Goal: Task Accomplishment & Management: Use online tool/utility

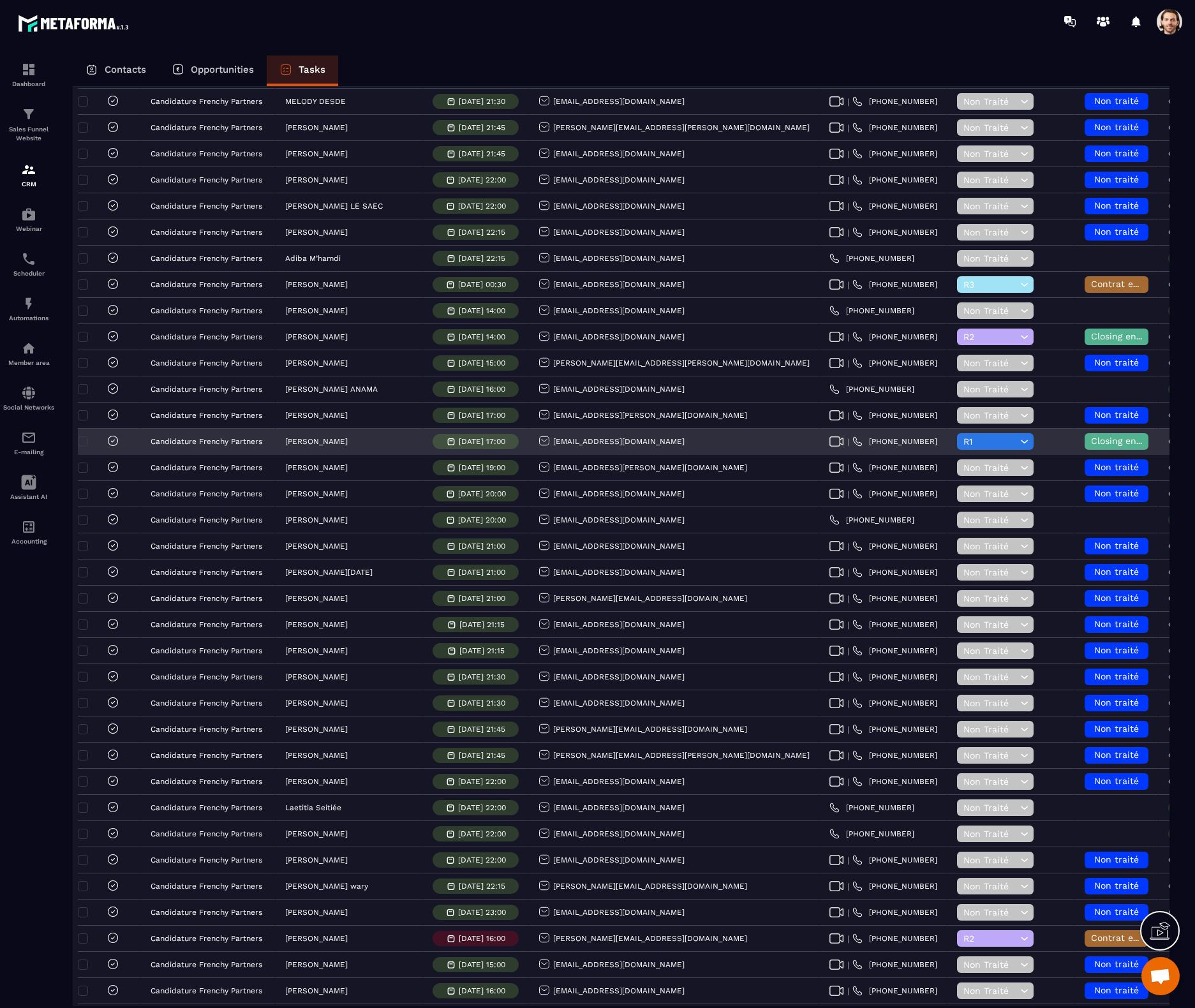
scroll to position [548, 0]
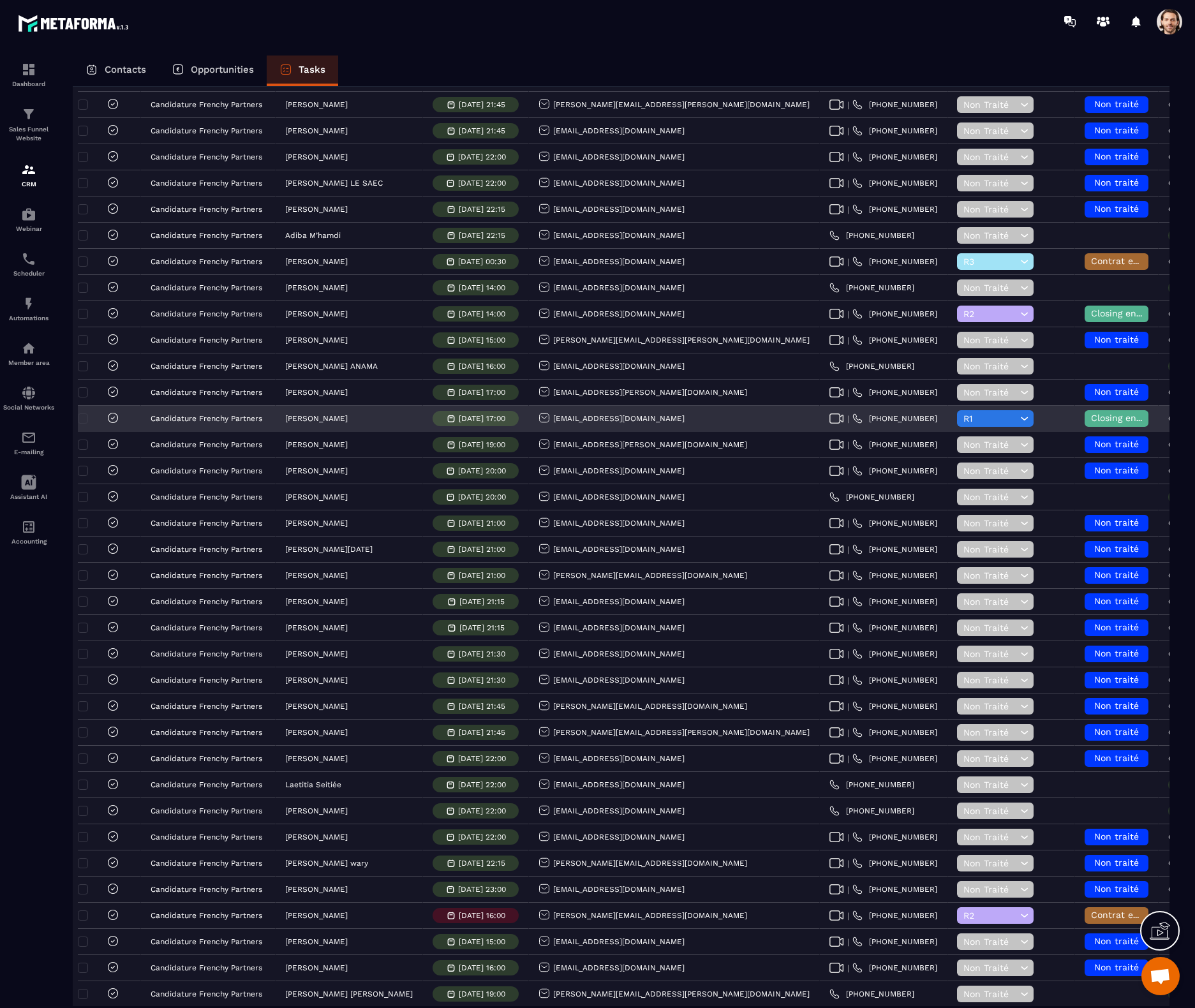
click at [1168, 837] on p "Conciergerie clé en main" at bounding box center [1214, 837] width 92 height 9
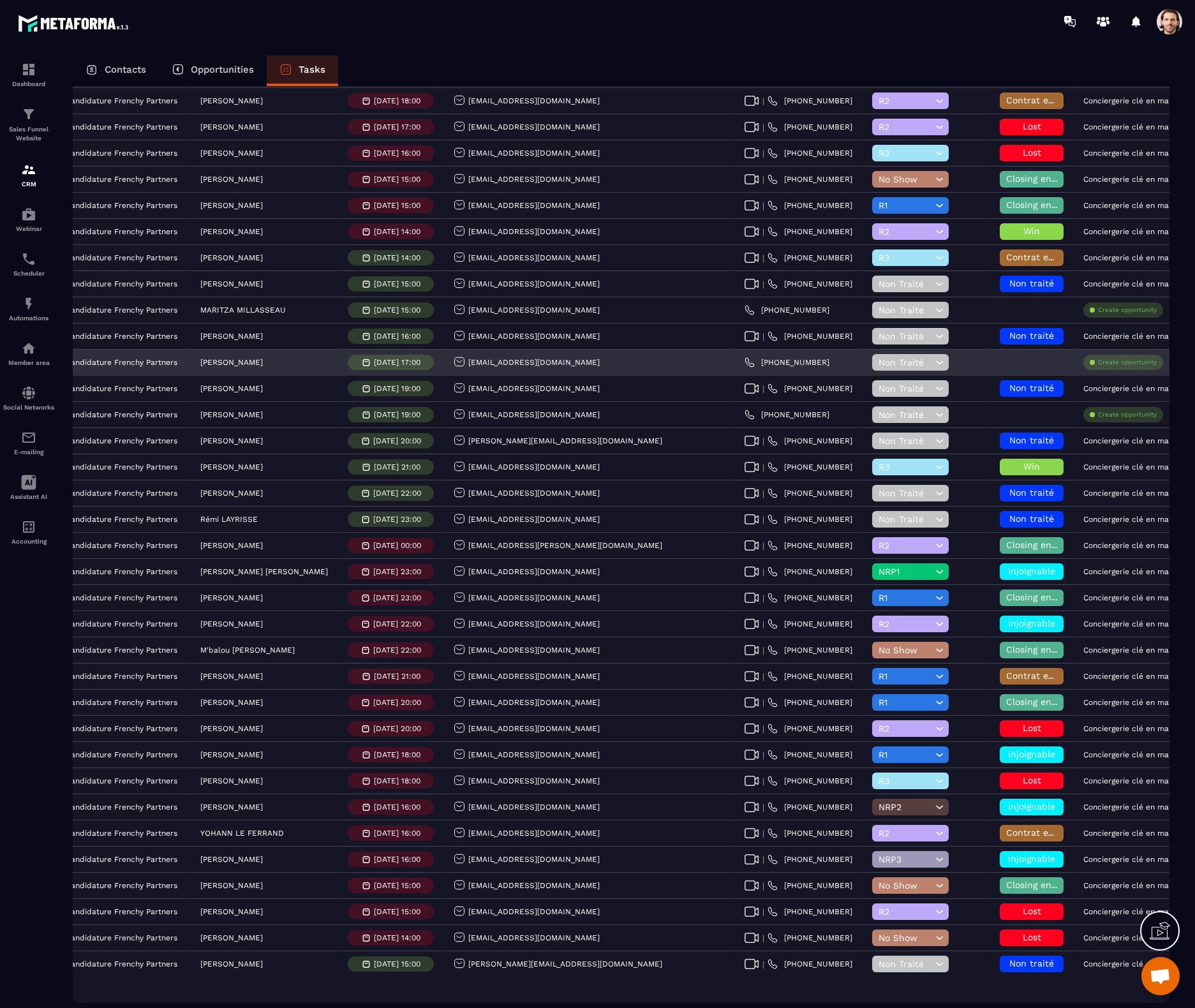
scroll to position [1918, 0]
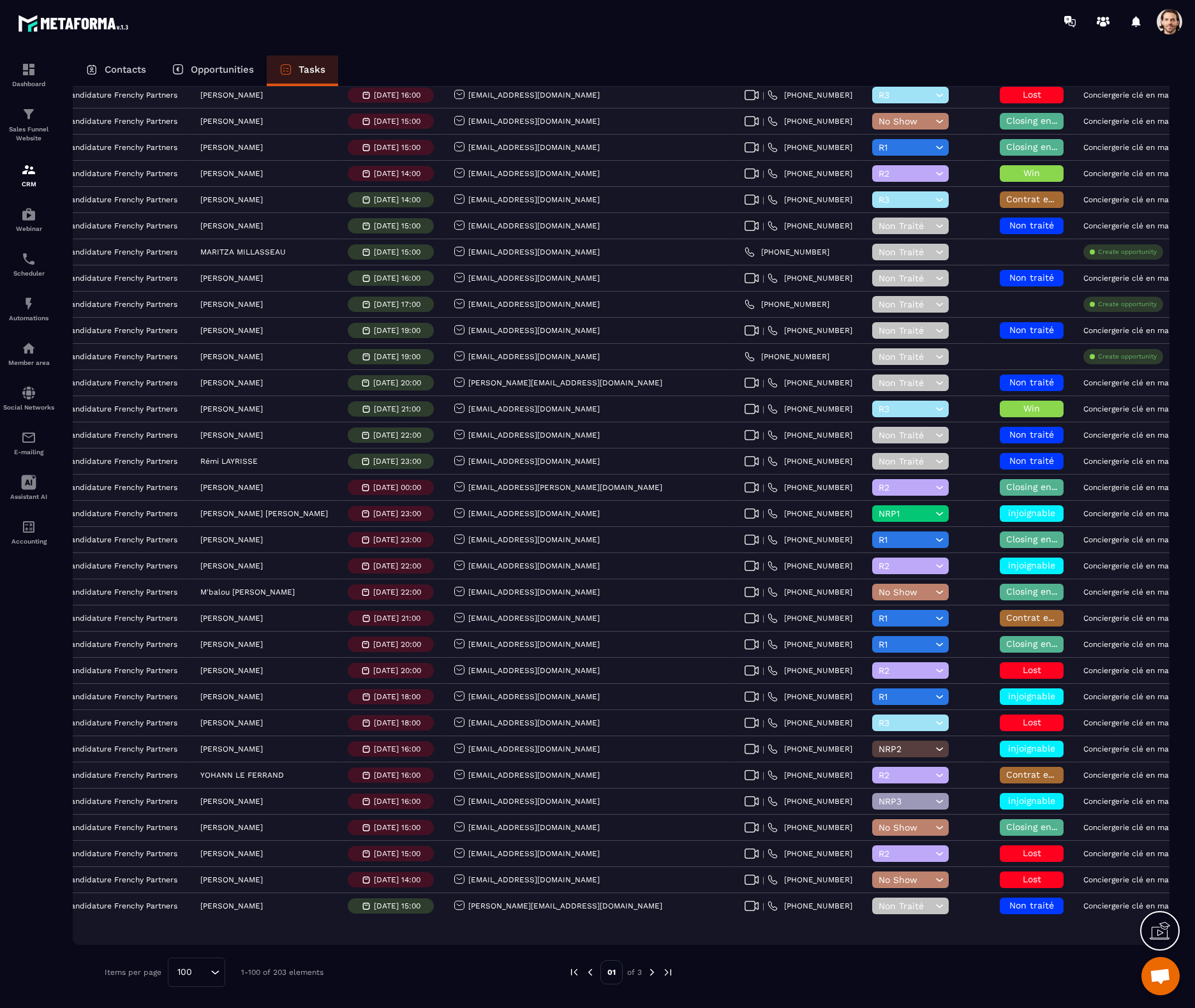
click at [651, 974] on img at bounding box center [652, 972] width 11 height 11
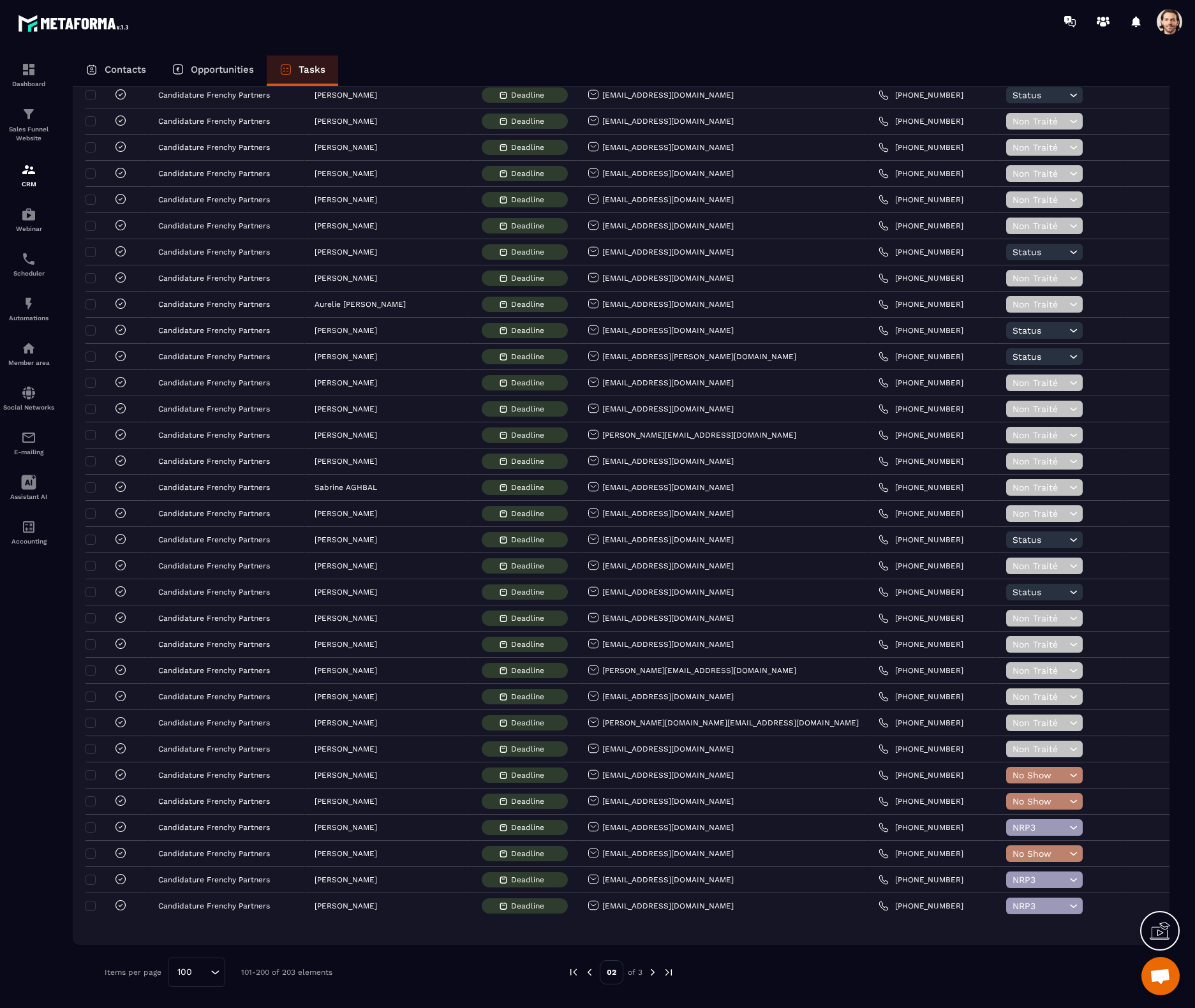
click at [580, 973] on div "02 of 3" at bounding box center [621, 972] width 106 height 29
click at [576, 974] on img at bounding box center [574, 972] width 11 height 11
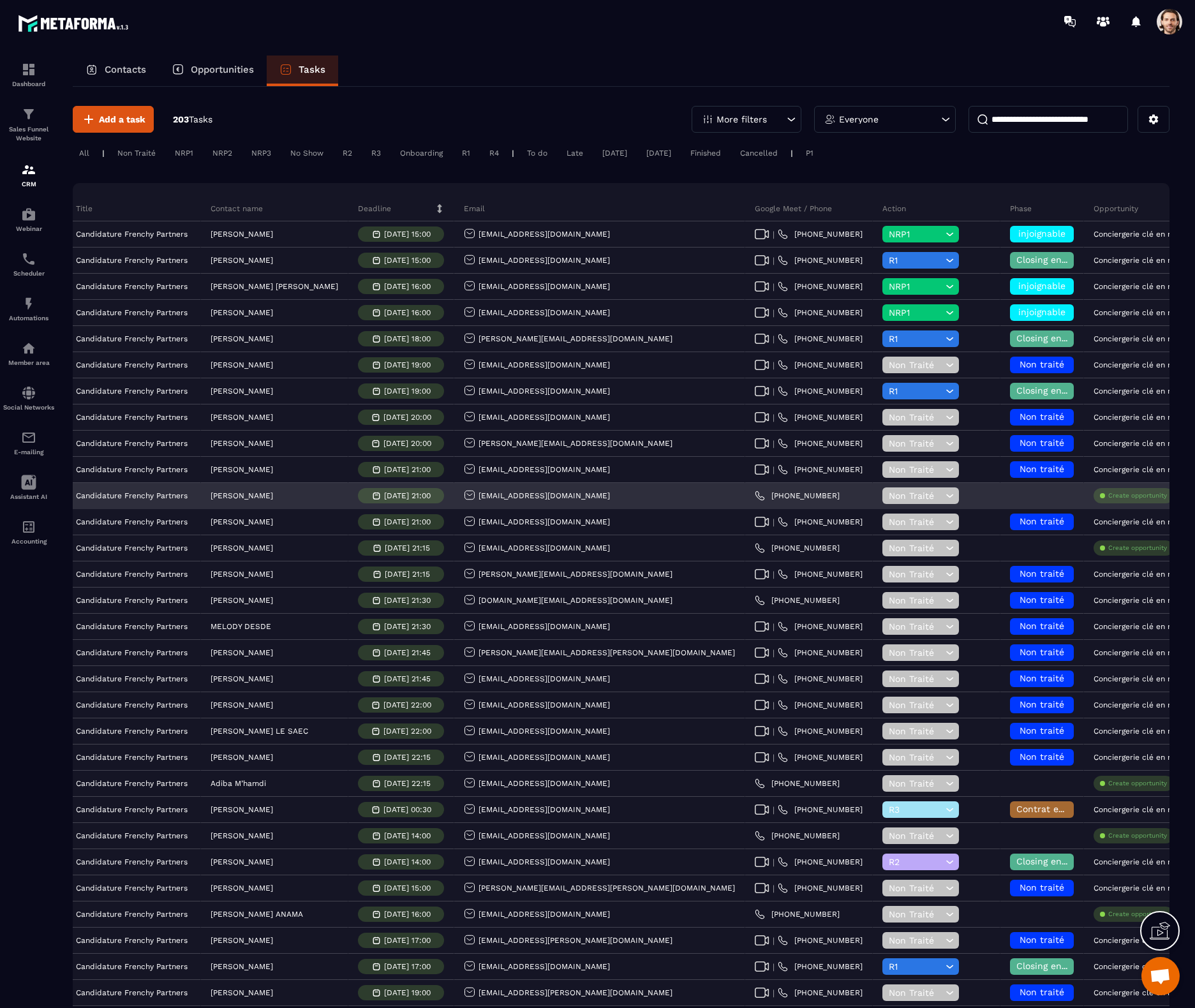
scroll to position [0, 76]
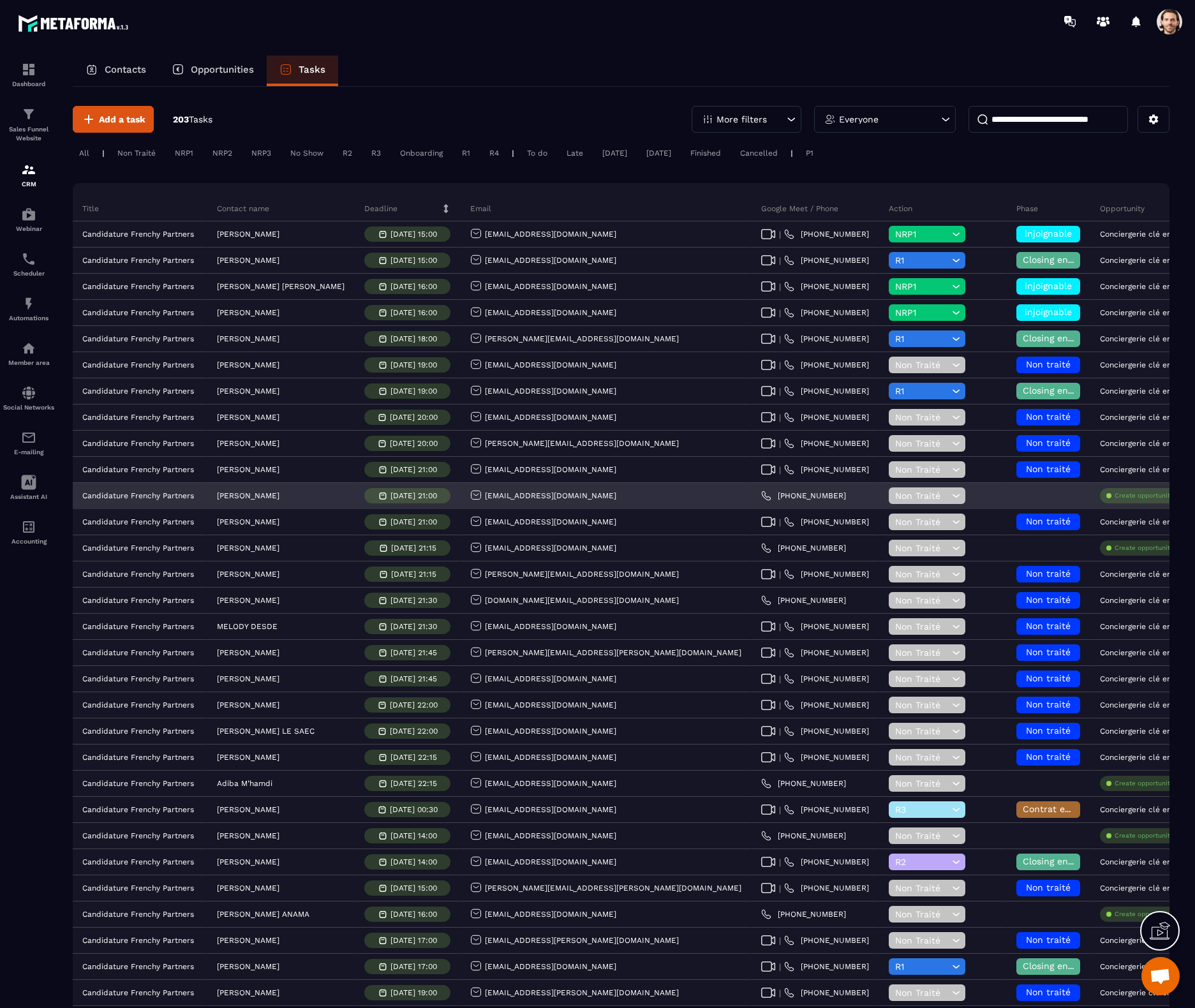
drag, startPoint x: 1123, startPoint y: 498, endPoint x: 1081, endPoint y: 497, distance: 42.0
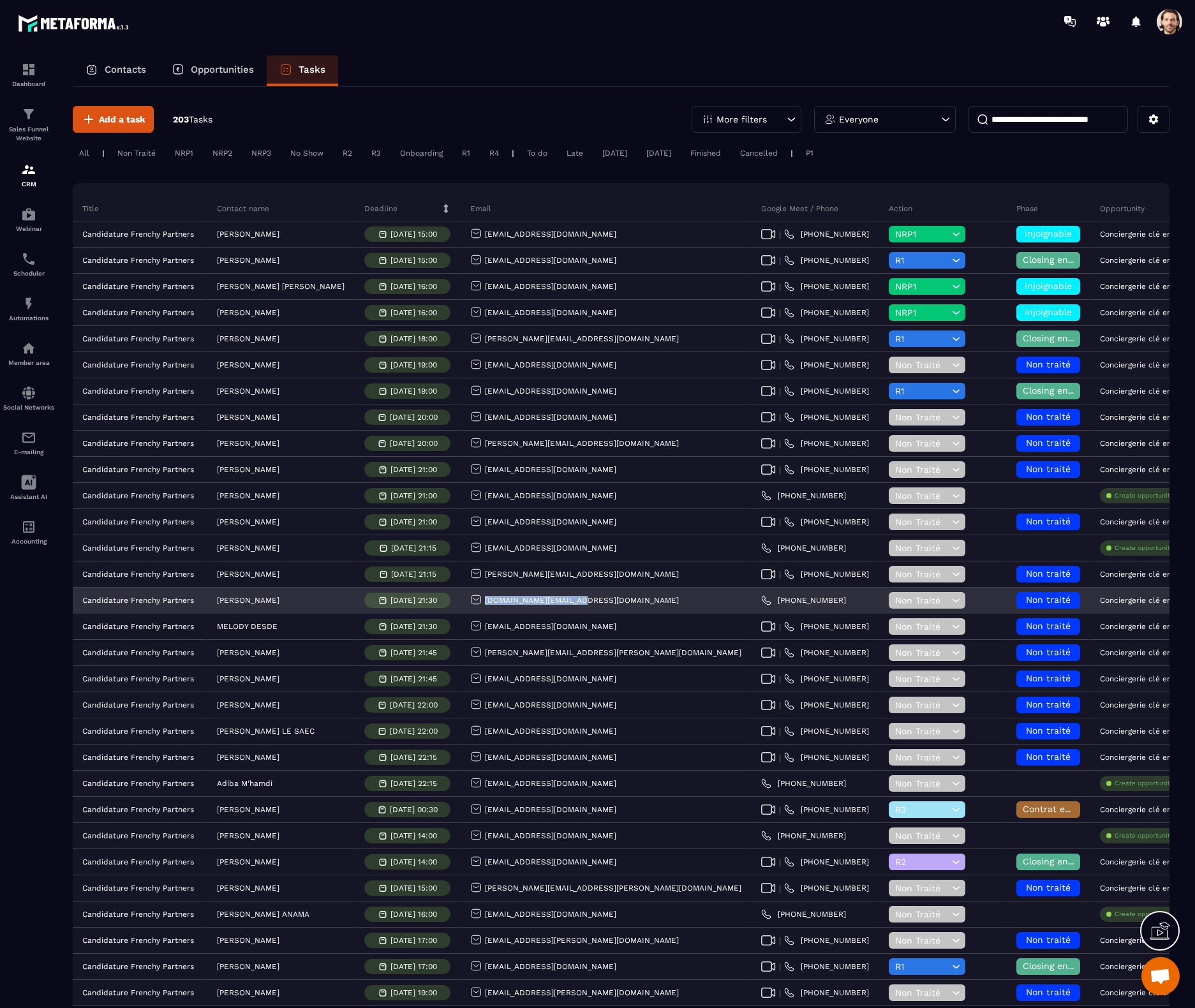
drag, startPoint x: 558, startPoint y: 603, endPoint x: 456, endPoint y: 598, distance: 102.1
click at [461, 598] on div "[DOMAIN_NAME][EMAIL_ADDRESS][DOMAIN_NAME]" at bounding box center [606, 601] width 291 height 26
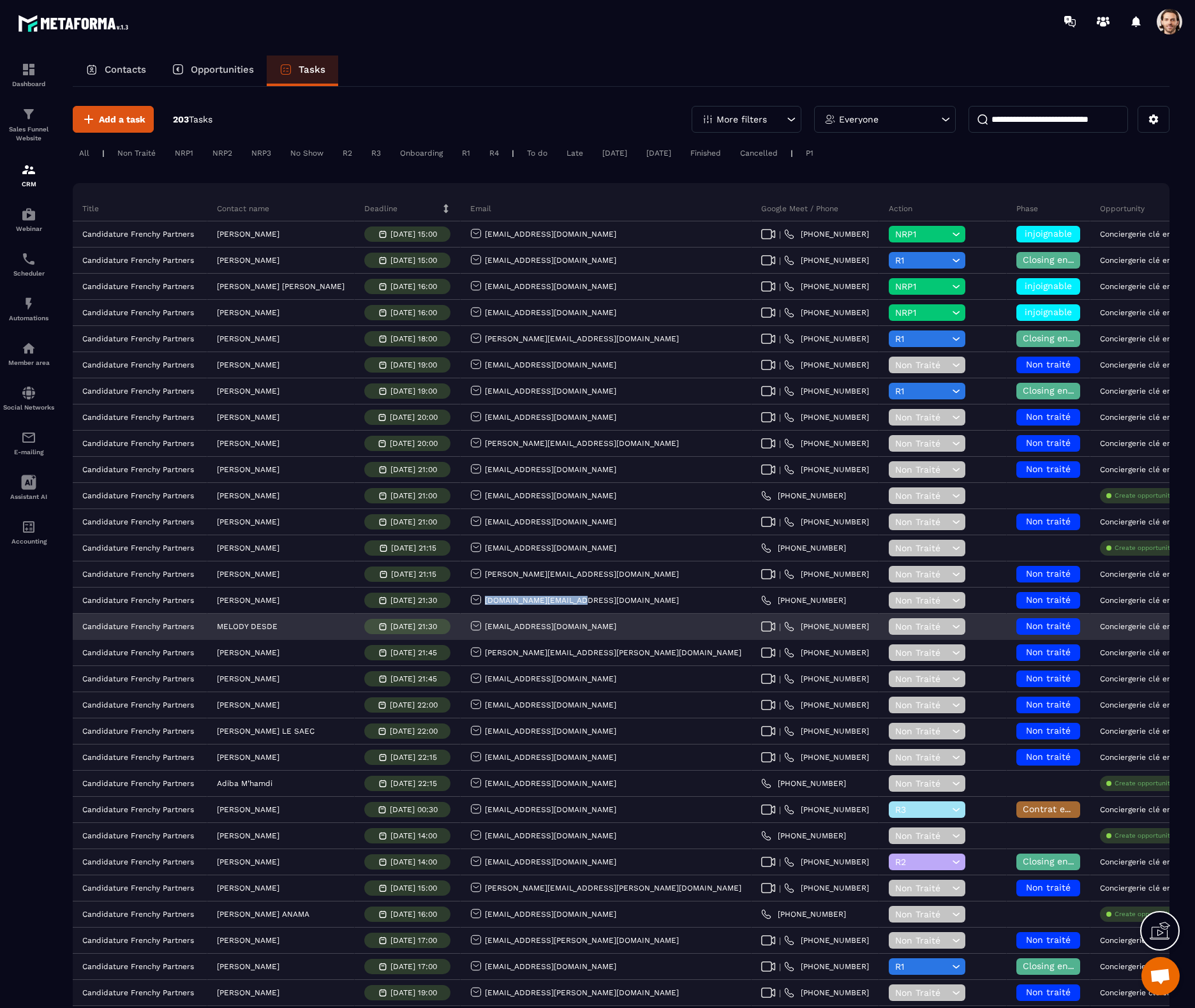
copy p "[DOMAIN_NAME][EMAIL_ADDRESS][DOMAIN_NAME]"
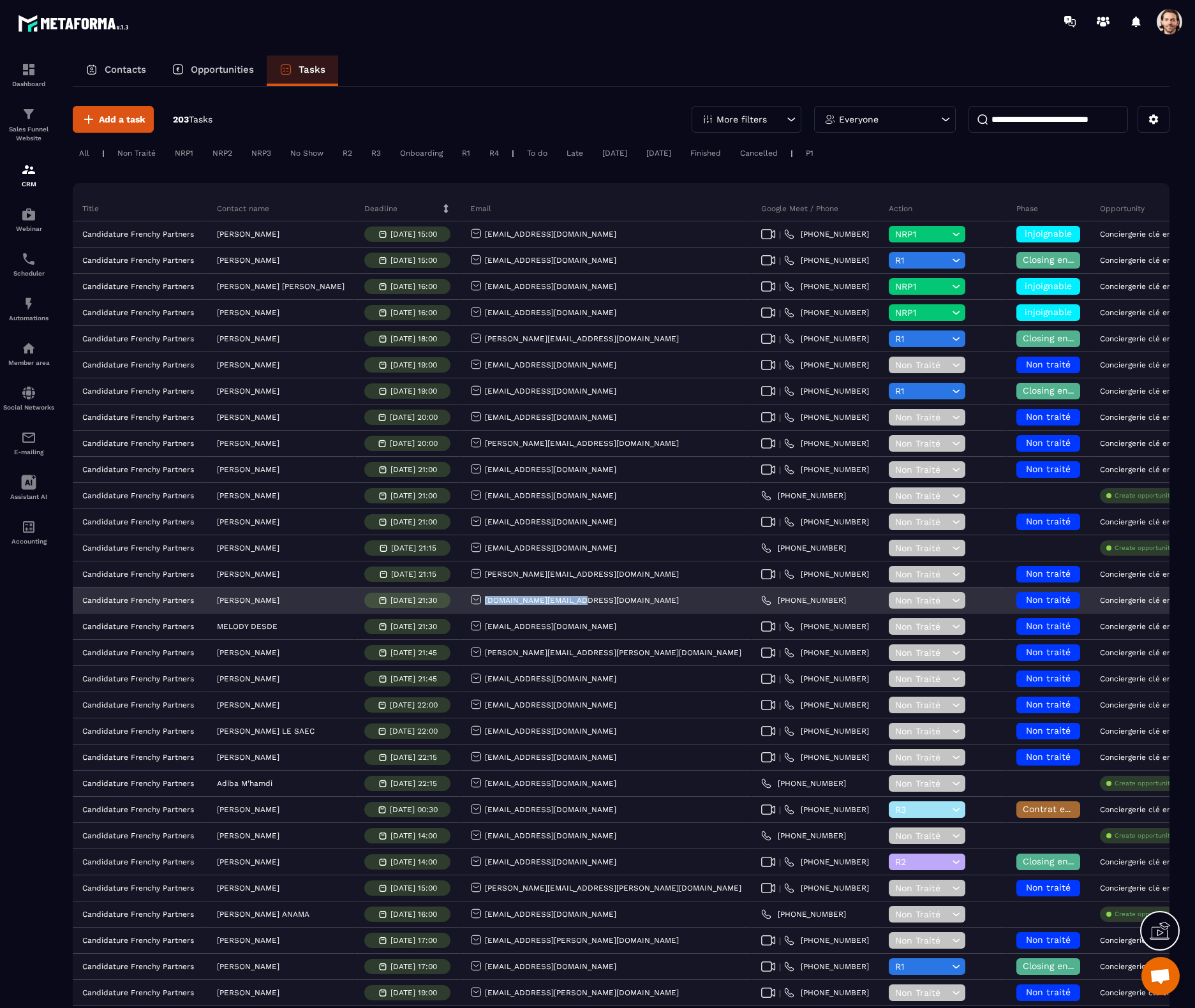
click at [580, 604] on div "[DOMAIN_NAME][EMAIL_ADDRESS][DOMAIN_NAME]" at bounding box center [606, 601] width 291 height 26
drag, startPoint x: 565, startPoint y: 602, endPoint x: 456, endPoint y: 602, distance: 109.0
click at [461, 602] on div "[DOMAIN_NAME][EMAIL_ADDRESS][DOMAIN_NAME]" at bounding box center [606, 601] width 291 height 26
copy p "[DOMAIN_NAME][EMAIL_ADDRESS][DOMAIN_NAME]"
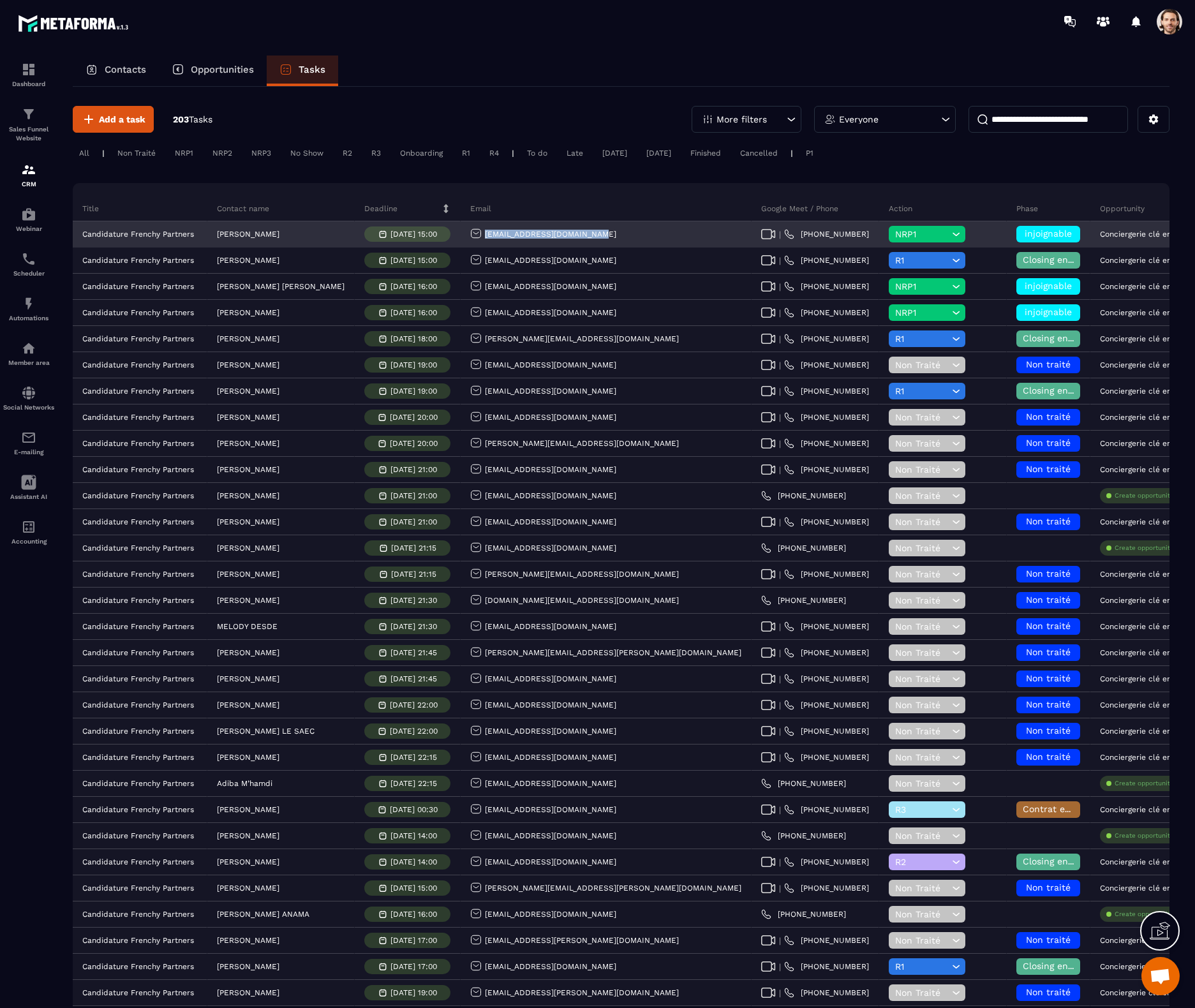
drag, startPoint x: 570, startPoint y: 238, endPoint x: 461, endPoint y: 236, distance: 109.0
click at [461, 236] on div "[EMAIL_ADDRESS][DOMAIN_NAME]" at bounding box center [606, 235] width 291 height 26
copy p "[EMAIL_ADDRESS][DOMAIN_NAME]"
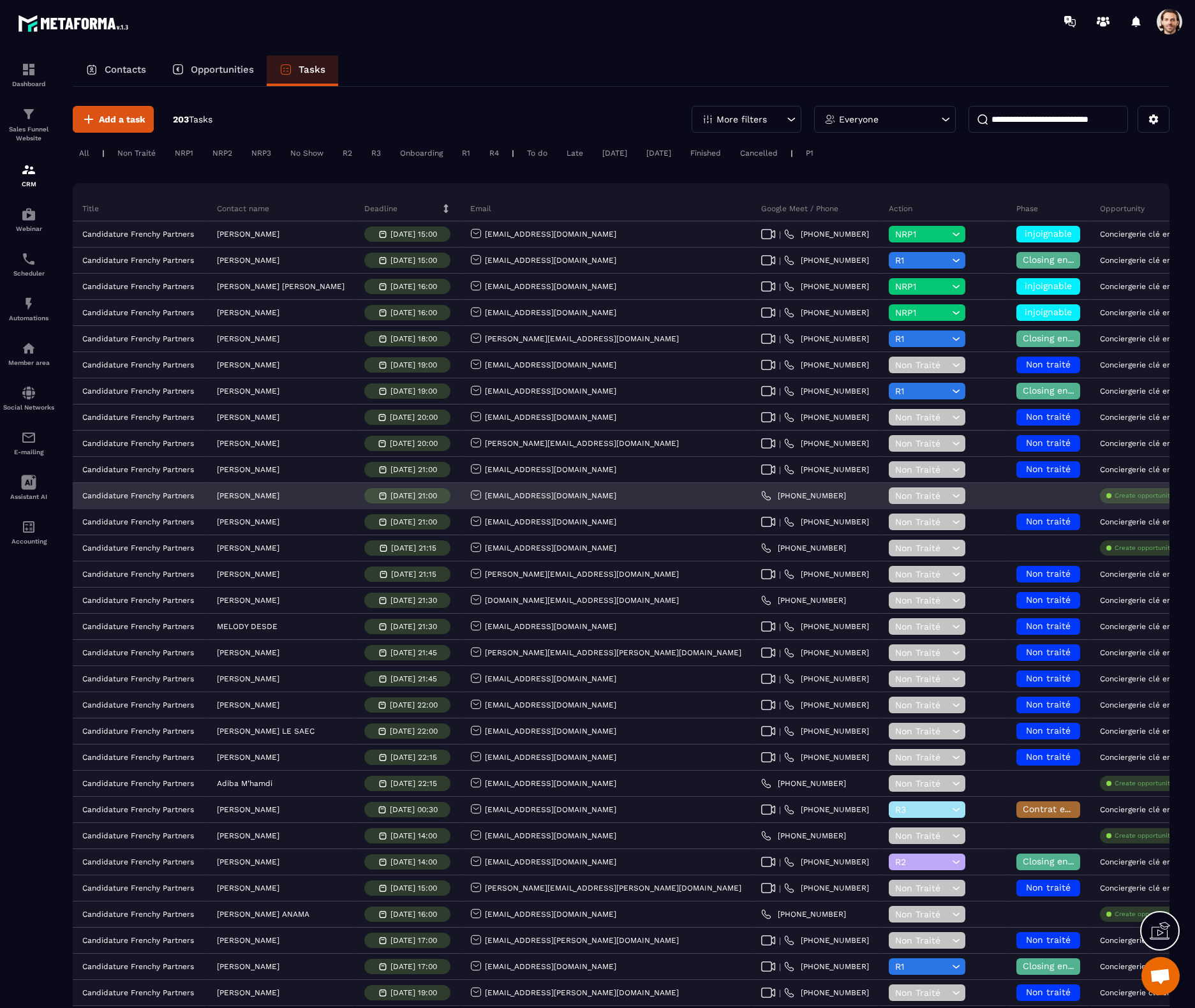
drag, startPoint x: 1120, startPoint y: 495, endPoint x: 1080, endPoint y: 497, distance: 40.0
drag, startPoint x: 1118, startPoint y: 497, endPoint x: 1081, endPoint y: 498, distance: 37.0
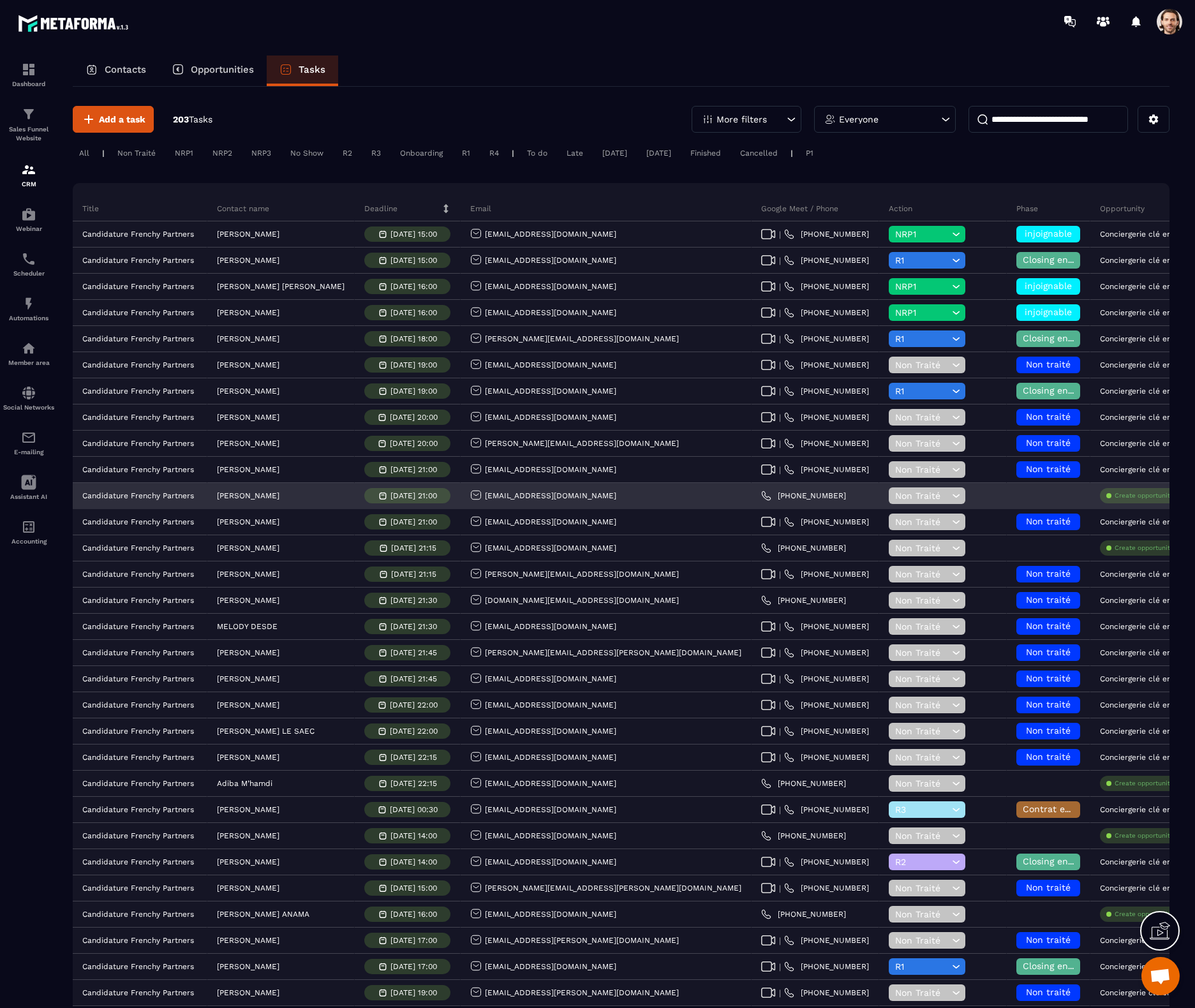
copy p "[PERSON_NAME]"
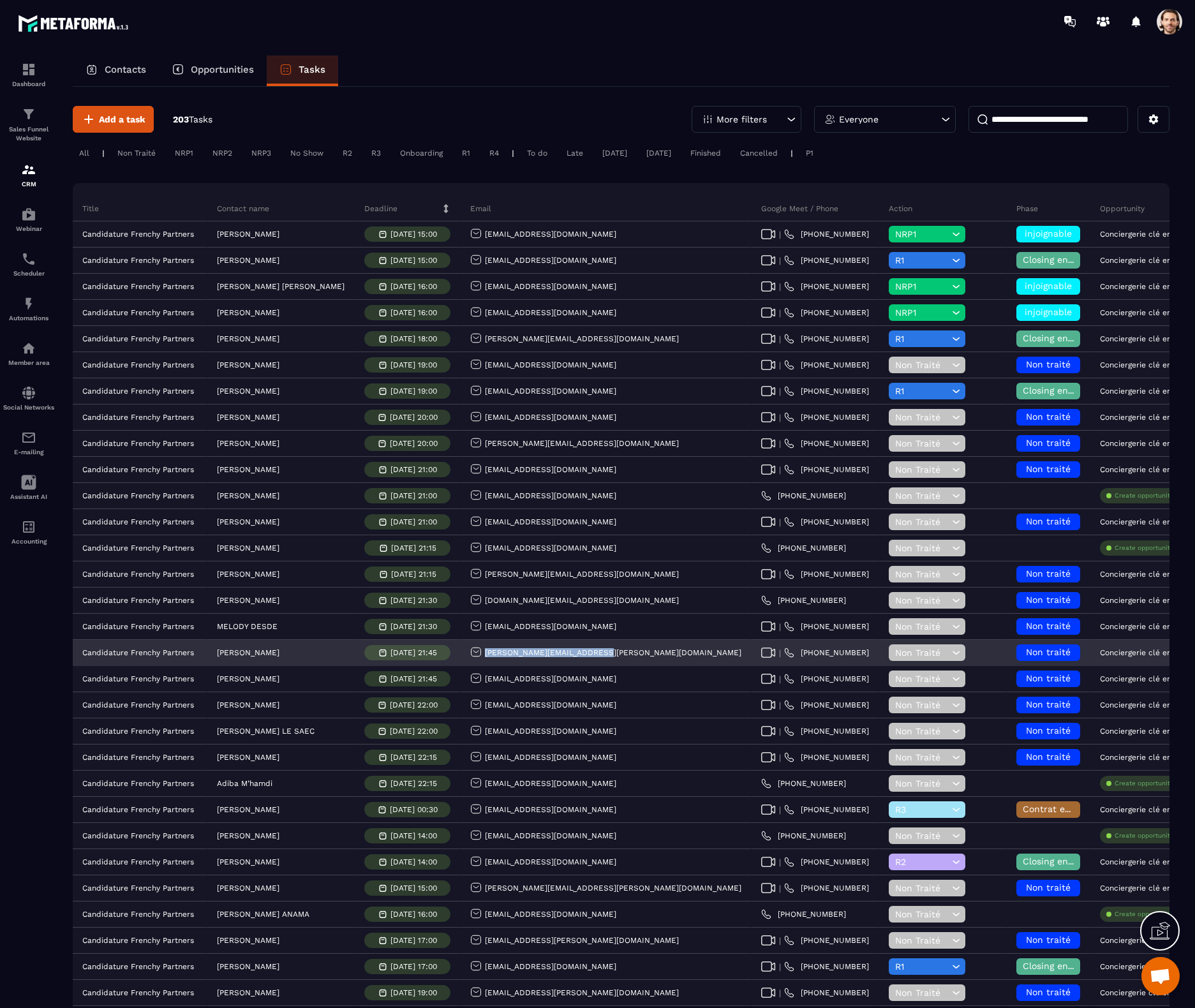
drag, startPoint x: 582, startPoint y: 654, endPoint x: 457, endPoint y: 654, distance: 125.0
click at [461, 654] on div "[PERSON_NAME][EMAIL_ADDRESS][PERSON_NAME][DOMAIN_NAME]" at bounding box center [606, 653] width 291 height 26
copy p "[PERSON_NAME][EMAIL_ADDRESS][PERSON_NAME][DOMAIN_NAME]"
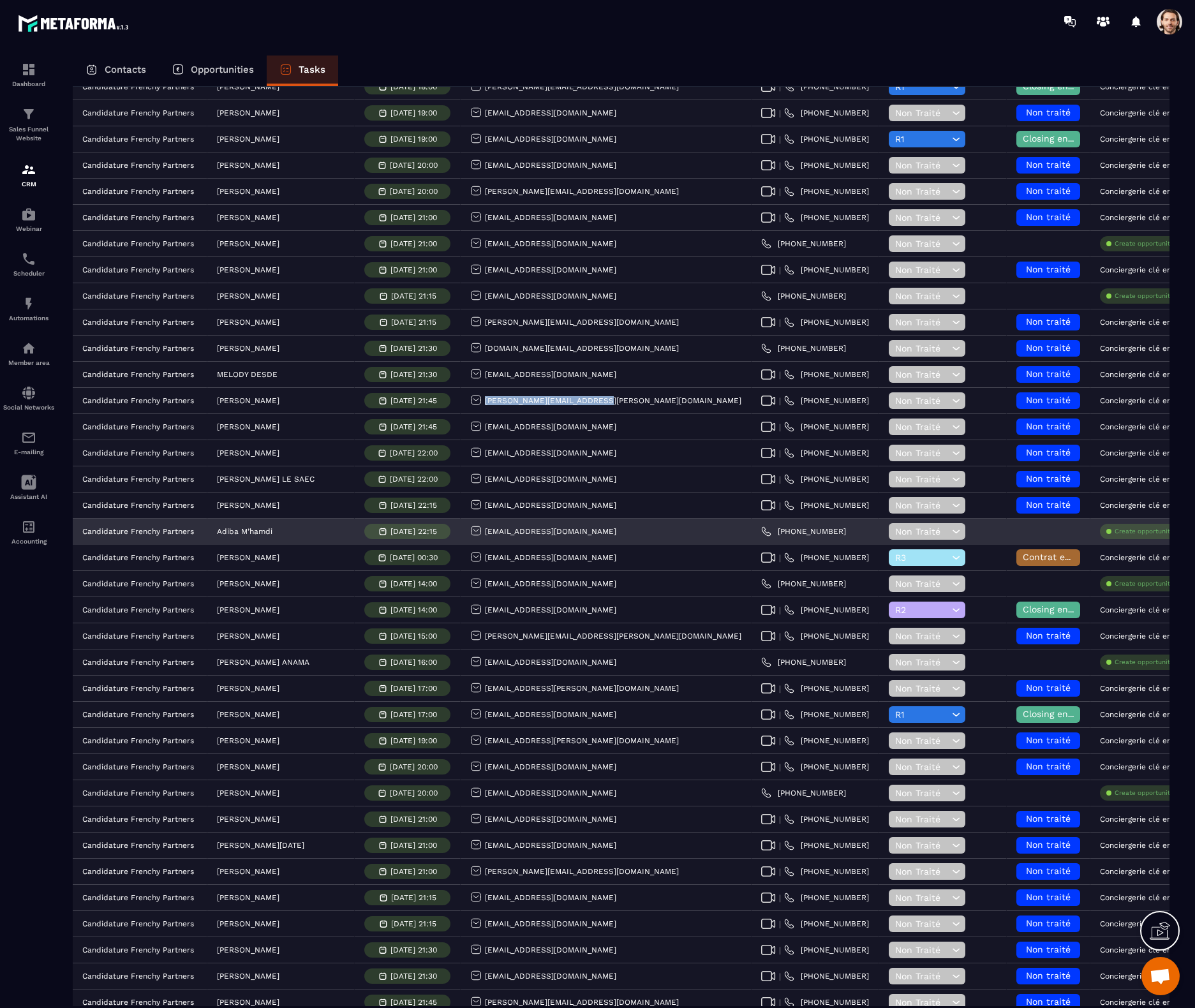
scroll to position [255, 0]
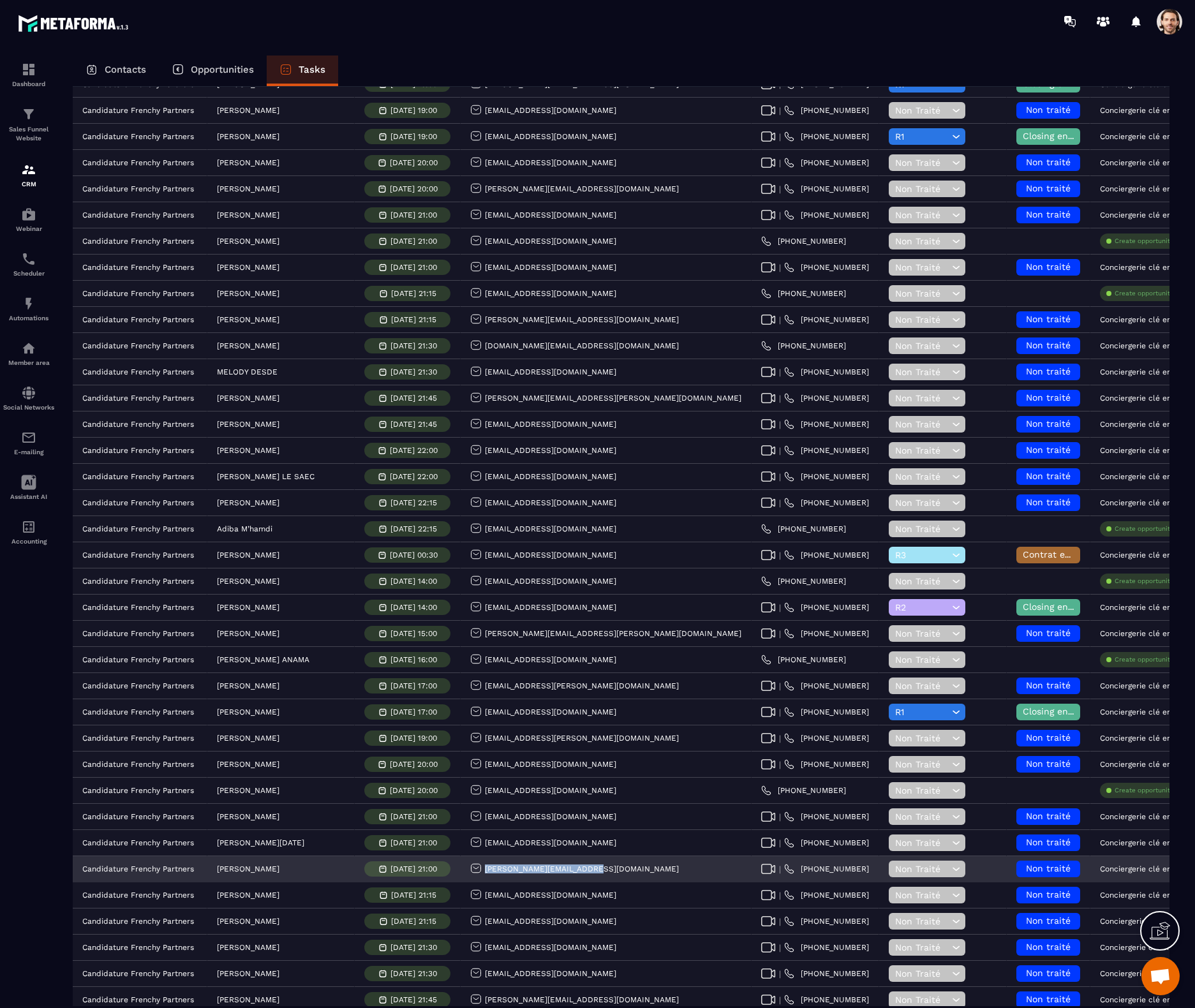
drag, startPoint x: 559, startPoint y: 874, endPoint x: 460, endPoint y: 872, distance: 99.0
click at [461, 872] on div "[PERSON_NAME][EMAIL_ADDRESS][DOMAIN_NAME]" at bounding box center [606, 869] width 291 height 26
copy p "[PERSON_NAME][EMAIL_ADDRESS][DOMAIN_NAME]"
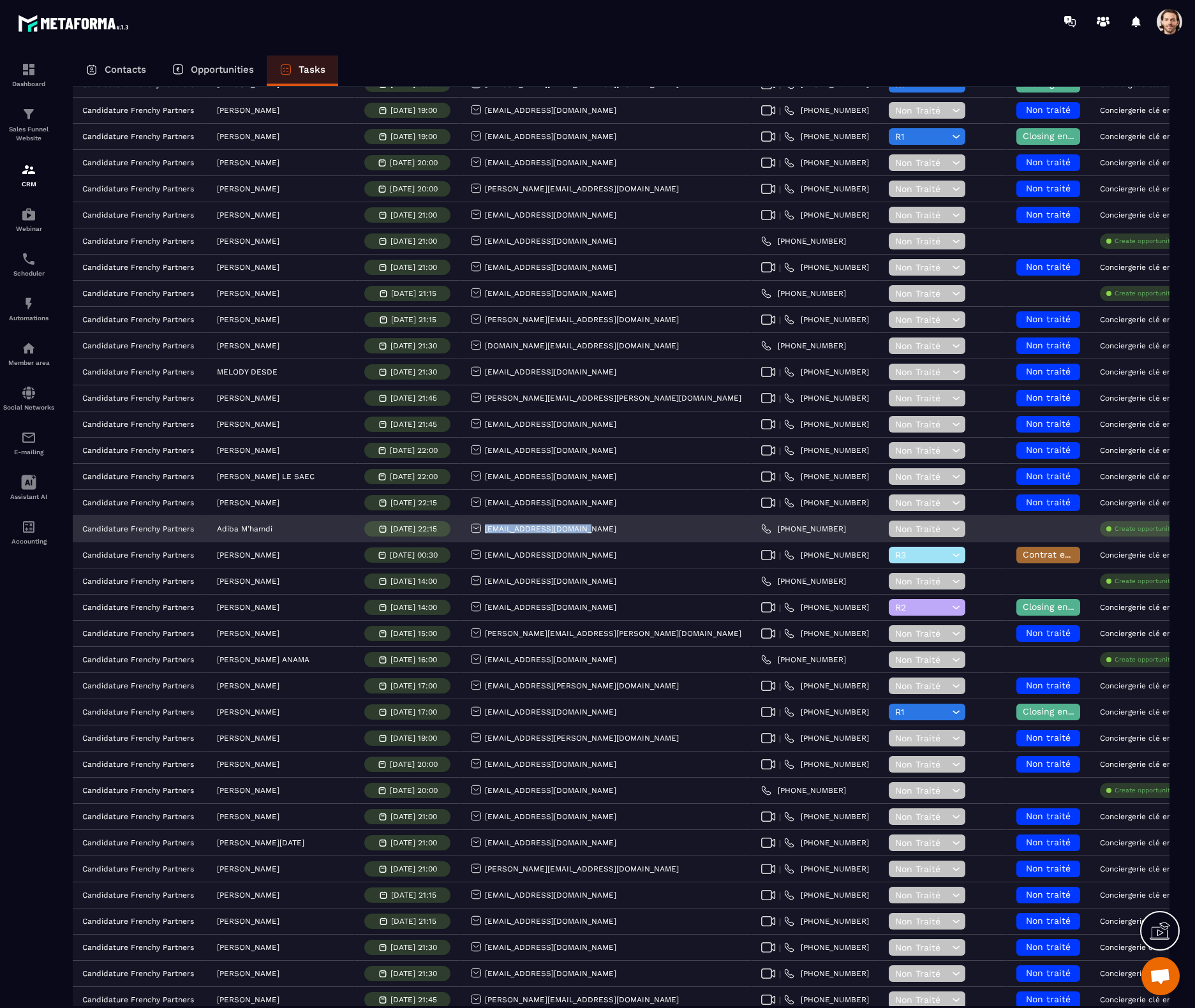
drag, startPoint x: 570, startPoint y: 532, endPoint x: 461, endPoint y: 531, distance: 109.0
click at [461, 531] on div "[EMAIL_ADDRESS][DOMAIN_NAME]" at bounding box center [606, 530] width 291 height 26
copy p "[EMAIL_ADDRESS][DOMAIN_NAME]"
